Goal: Browse casually: Explore the website without a specific task or goal

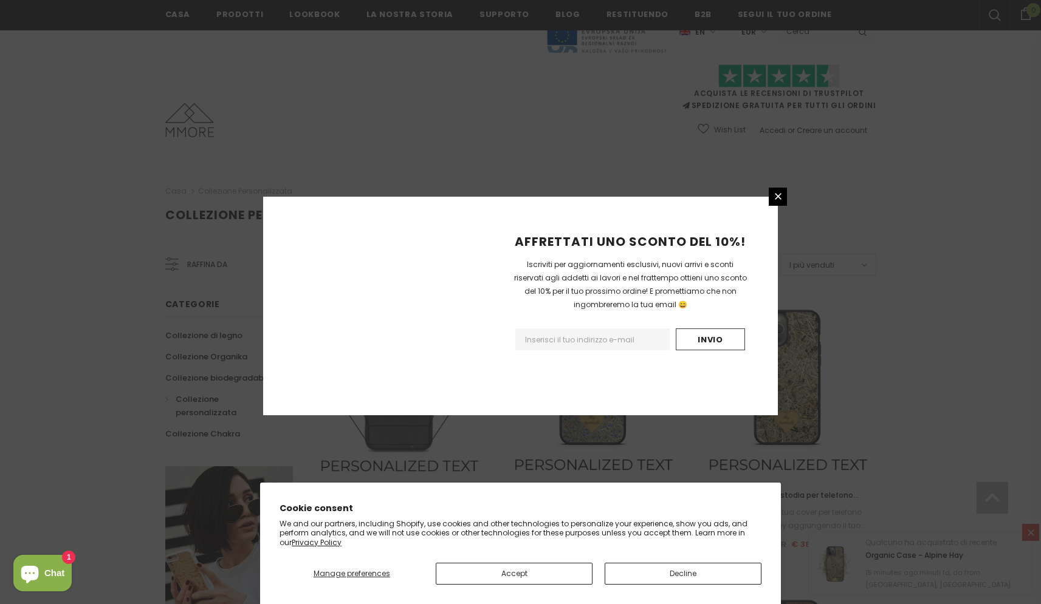
scroll to position [1316, 0]
